Goal: Check status: Check status

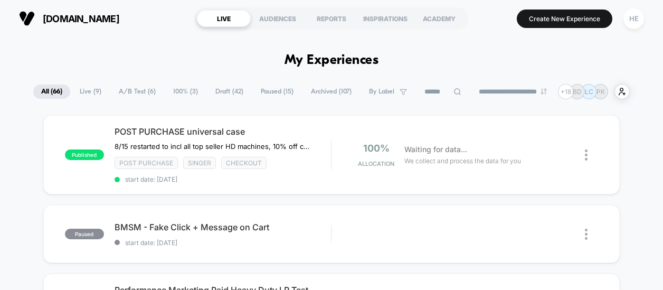
click at [85, 93] on span "Live ( 9 )" at bounding box center [90, 91] width 37 height 14
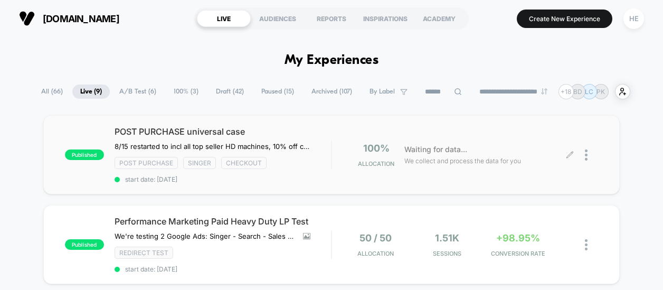
click at [338, 154] on div "100% Allocation Waiting for data... We collect and process the data for you" at bounding box center [465, 154] width 267 height 25
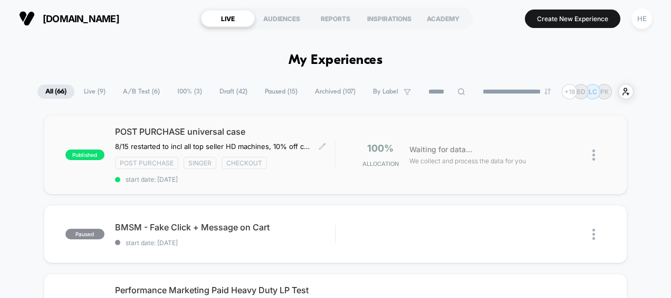
click at [325, 159] on div "Post Purchase Singer checkout" at bounding box center [225, 163] width 221 height 12
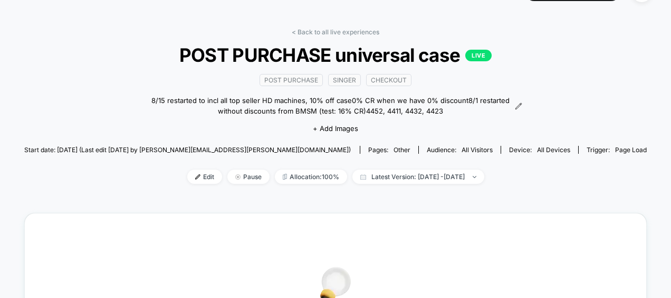
scroll to position [26, 0]
